Goal: Transaction & Acquisition: Purchase product/service

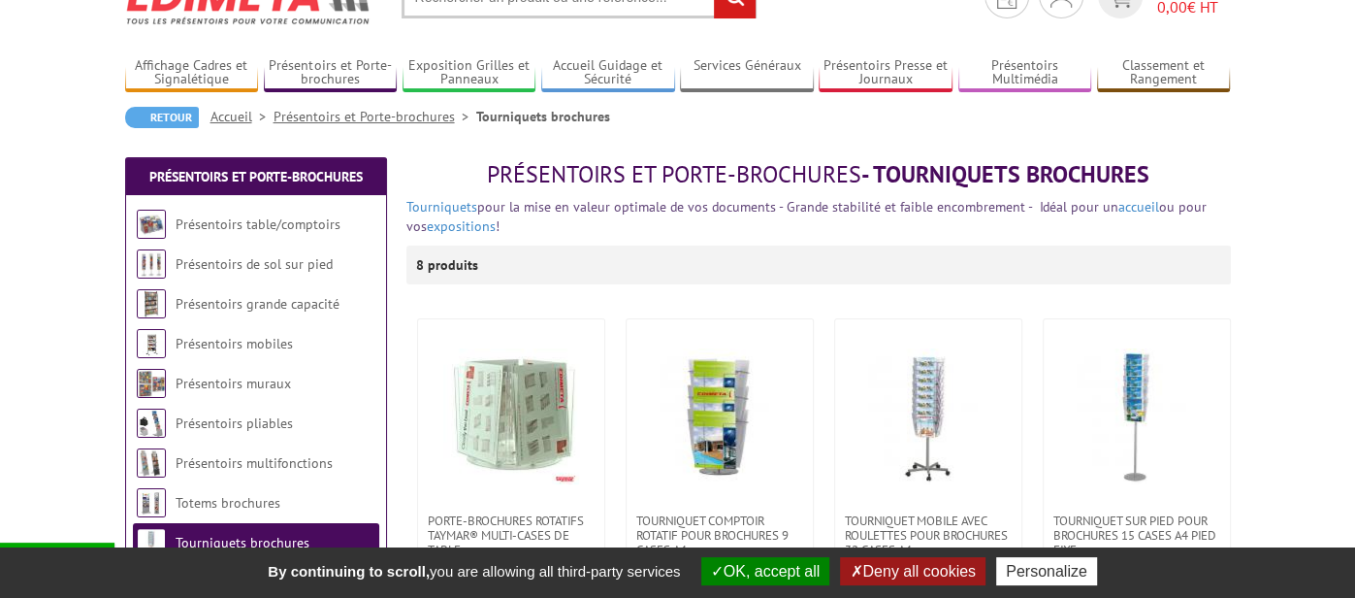
scroll to position [77, 0]
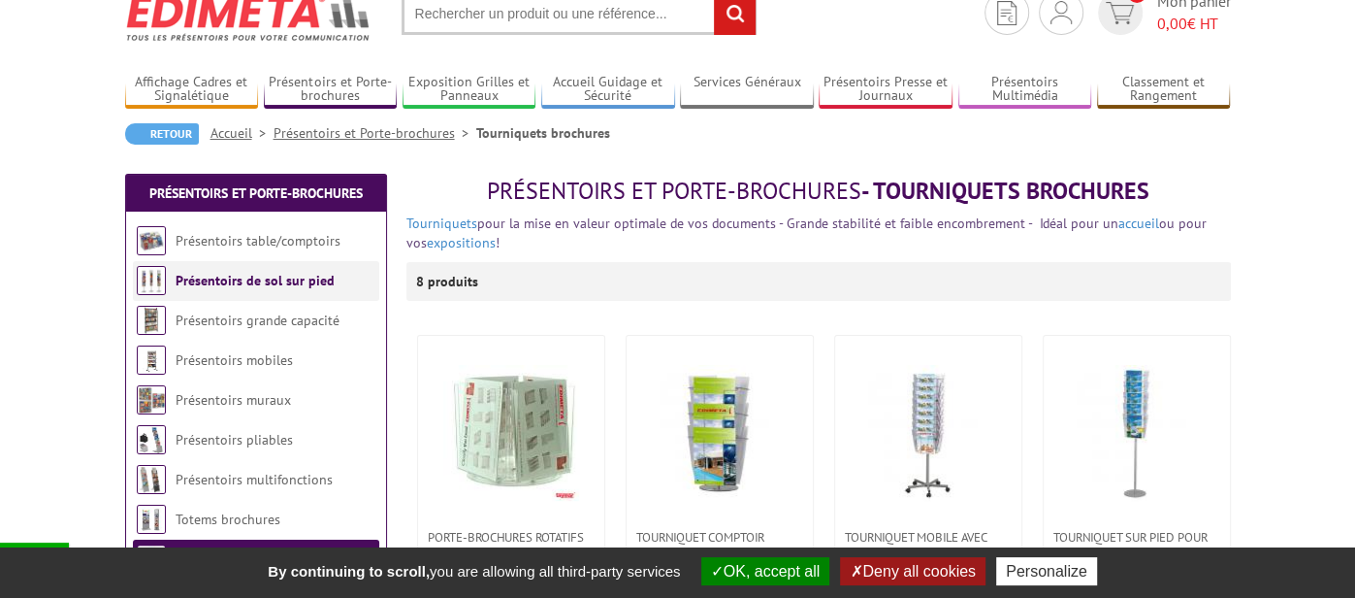
click at [315, 285] on link "Présentoirs de sol sur pied" at bounding box center [255, 280] width 159 height 17
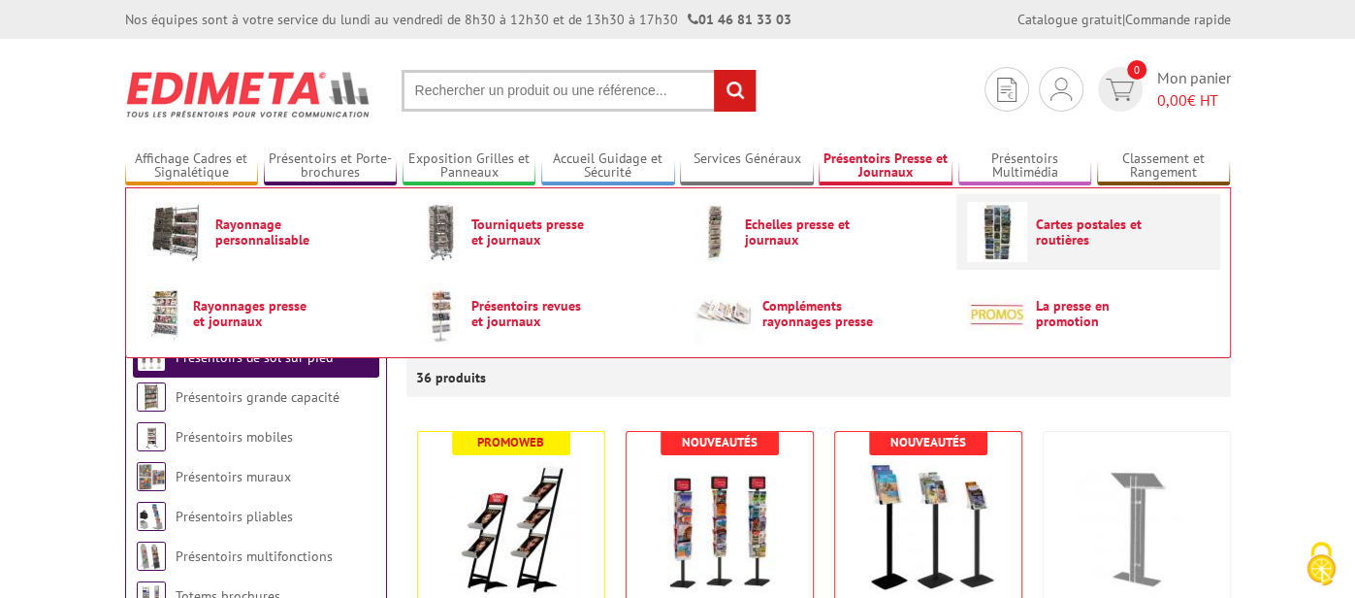
click at [1005, 234] on img at bounding box center [997, 232] width 60 height 60
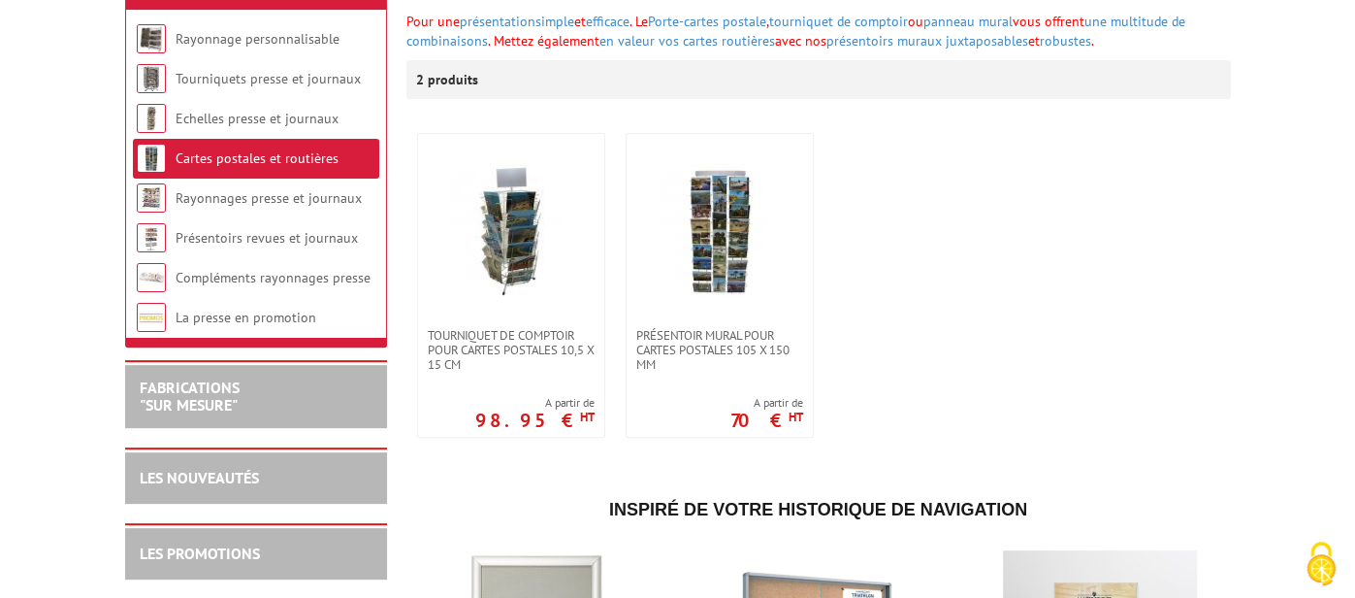
scroll to position [309, 0]
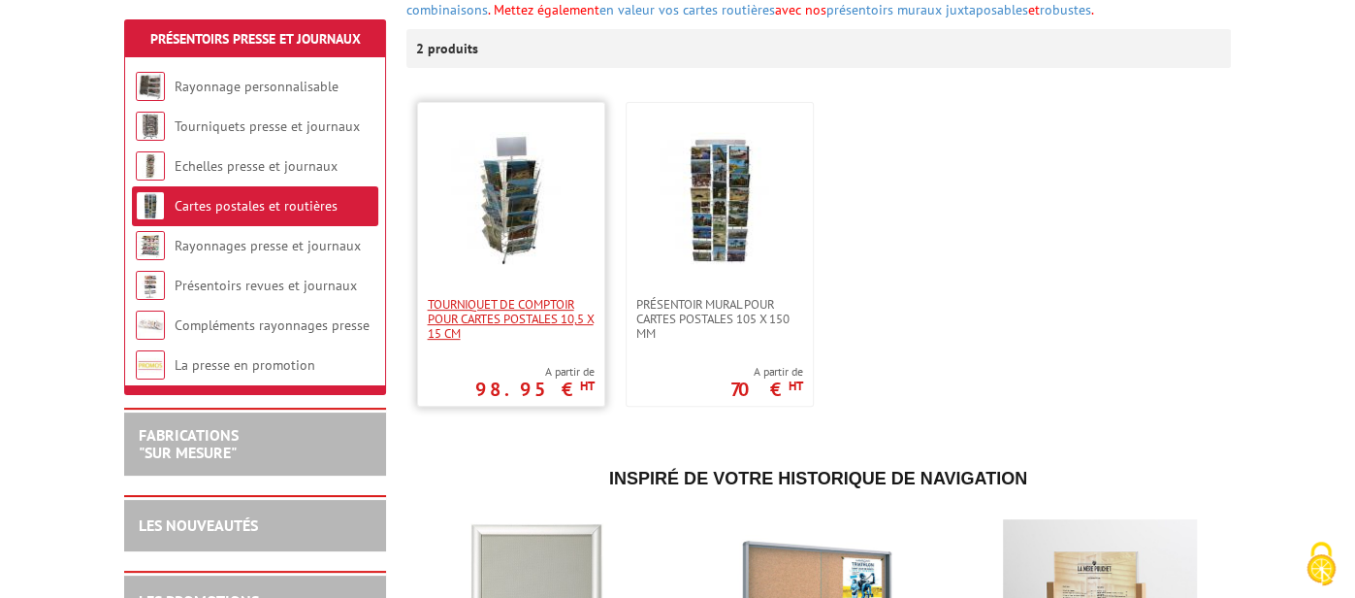
click at [531, 327] on span "Tourniquet de comptoir pour cartes postales 10,5 x 15 cm" at bounding box center [511, 319] width 167 height 44
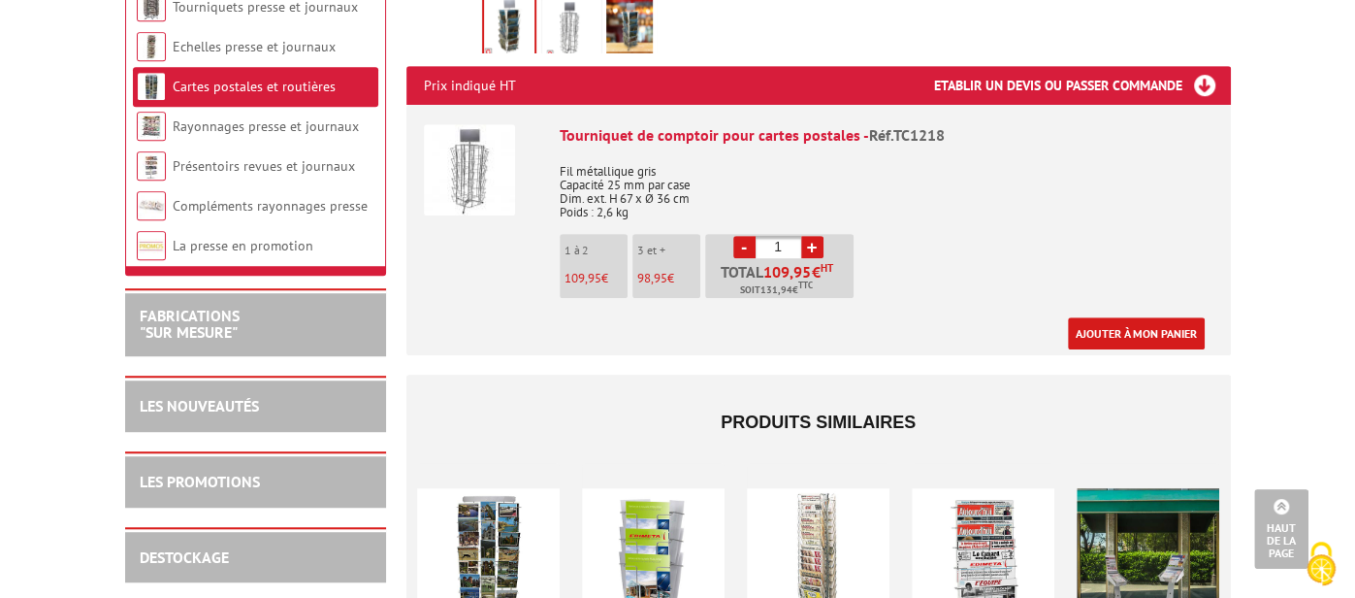
scroll to position [620, 0]
